Goal: Information Seeking & Learning: Learn about a topic

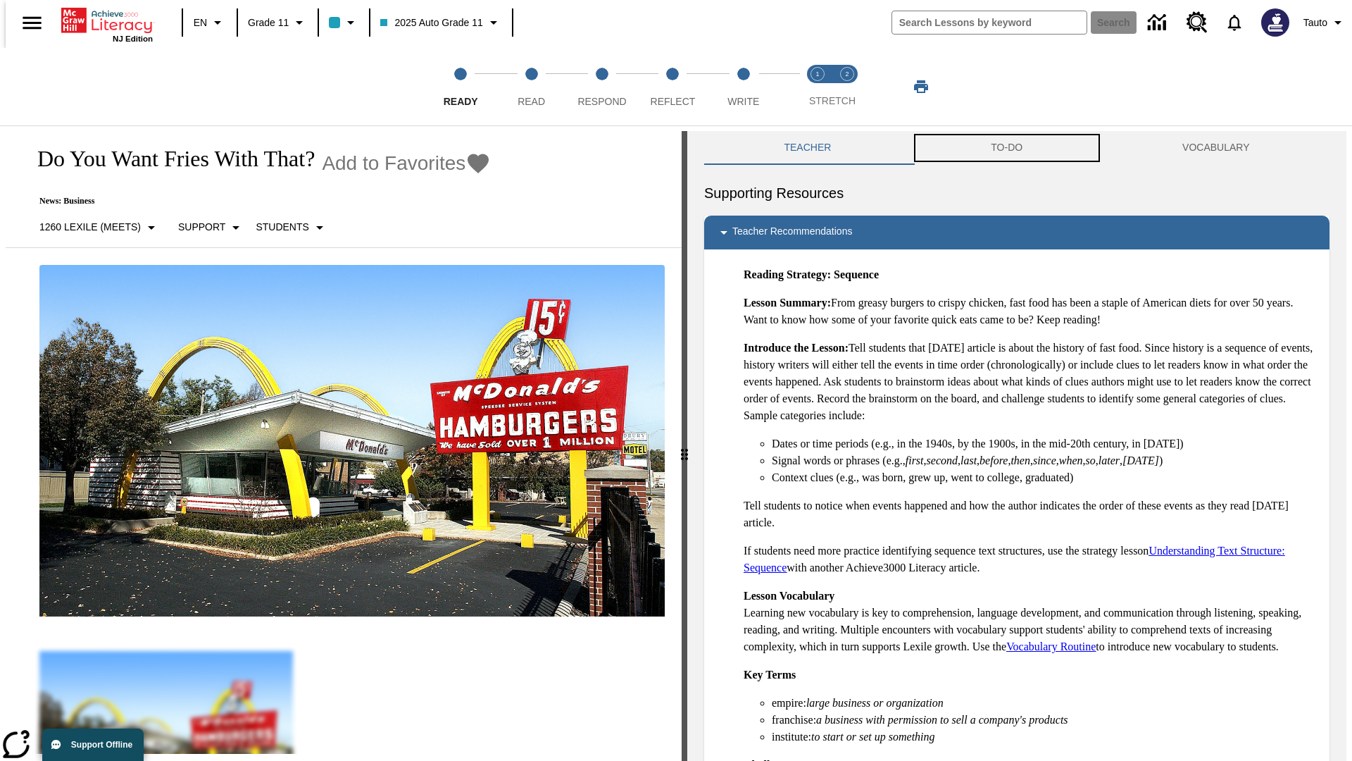
click at [1007, 148] on button "TO-DO" at bounding box center [1007, 148] width 192 height 34
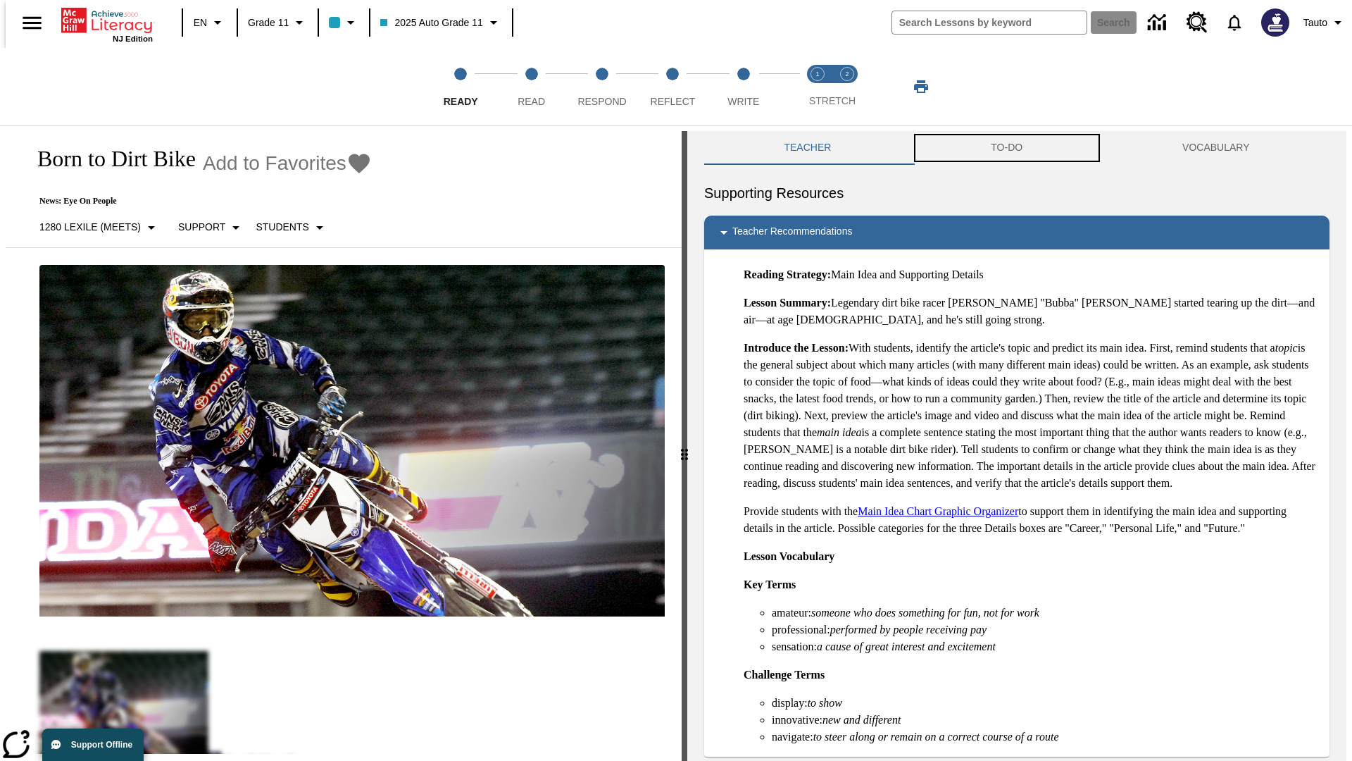
click at [1007, 148] on button "TO-DO" at bounding box center [1007, 148] width 192 height 34
